Goal: Navigation & Orientation: Find specific page/section

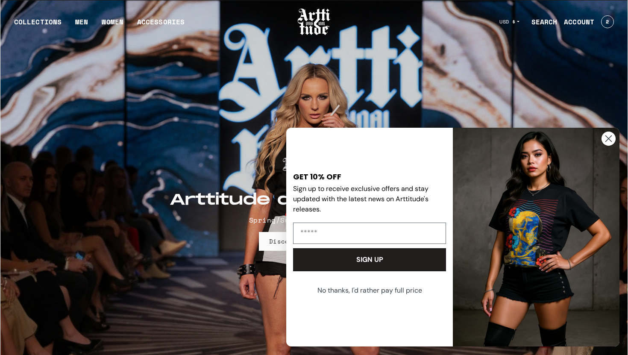
click at [611, 139] on circle "Close dialog" at bounding box center [608, 139] width 14 height 14
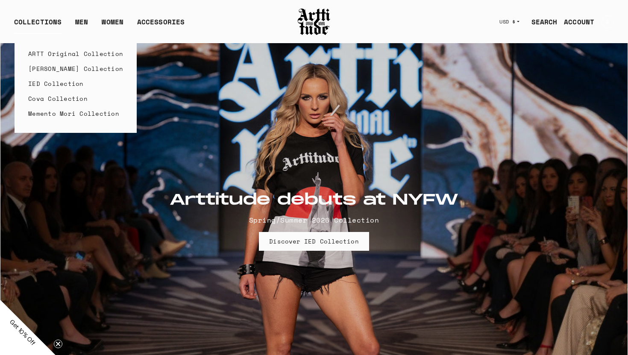
click at [69, 113] on link "Memento Mori Collection" at bounding box center [75, 113] width 95 height 15
